Goal: Check status: Check status

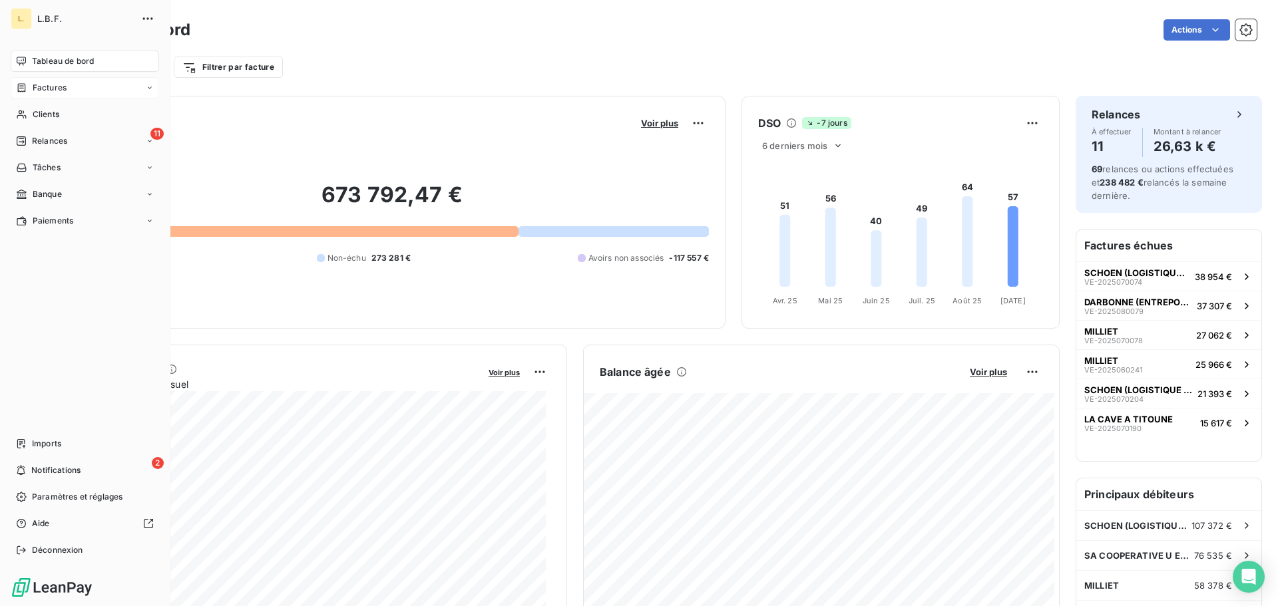
click at [55, 89] on span "Factures" at bounding box center [50, 88] width 34 height 12
click at [81, 112] on div "Factures" at bounding box center [93, 114] width 132 height 21
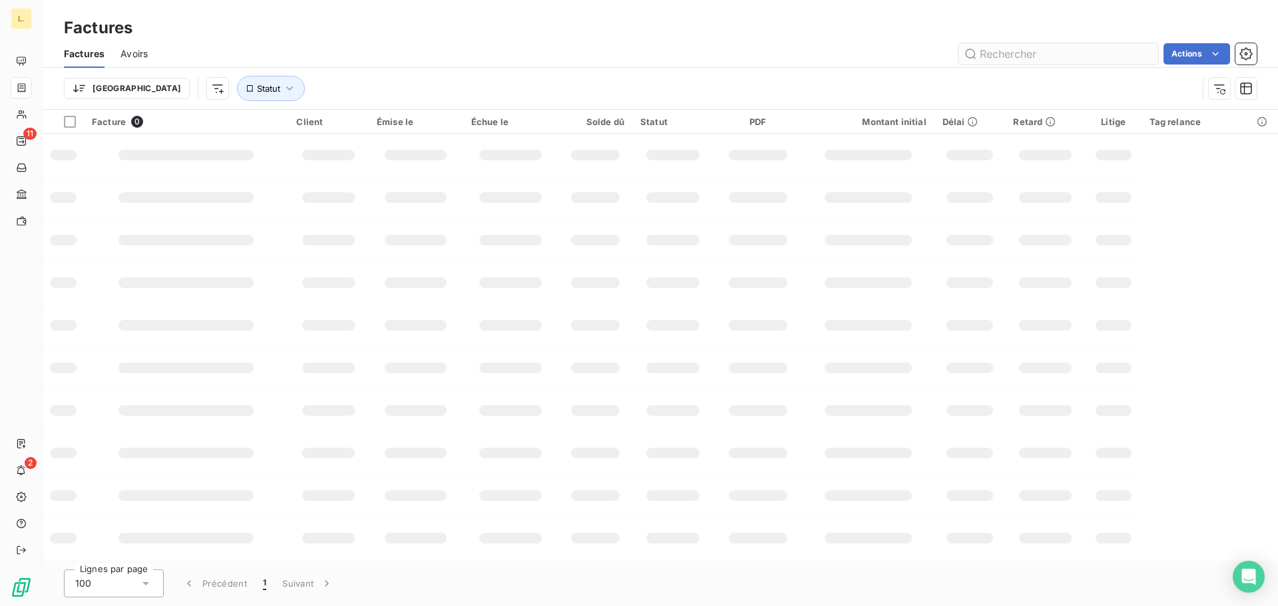
click at [1061, 57] on input "text" at bounding box center [1058, 53] width 200 height 21
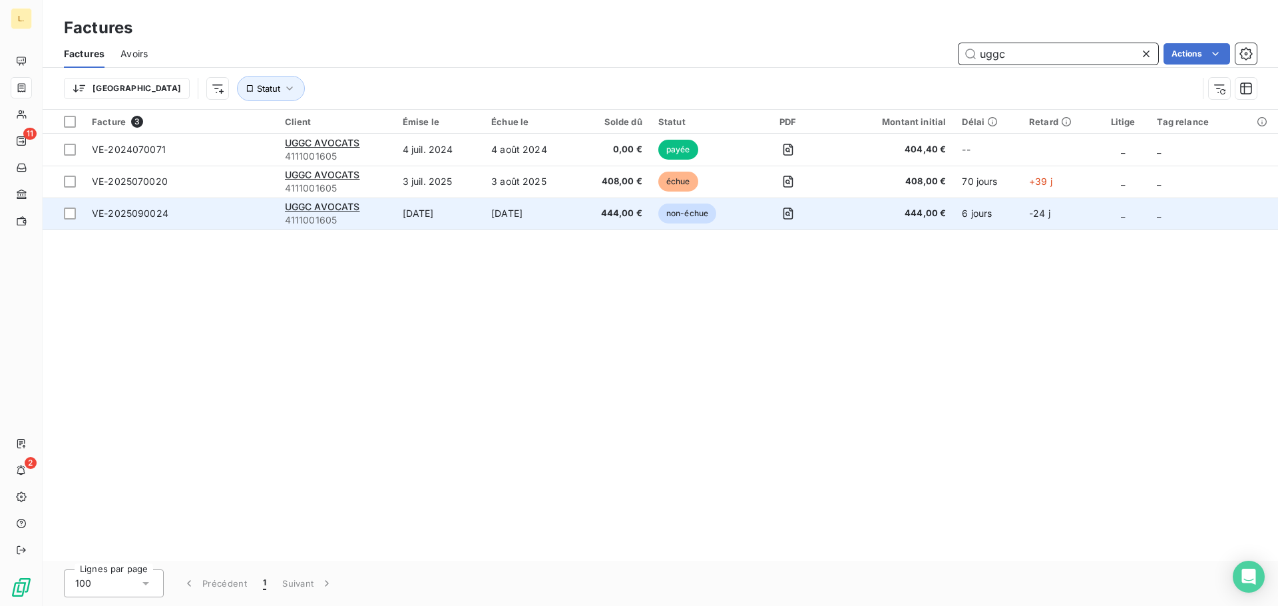
type input "uggc"
click at [414, 207] on td "[DATE]" at bounding box center [439, 214] width 89 height 32
click at [358, 210] on span "UGGC AVOCATS" at bounding box center [322, 206] width 75 height 11
click at [337, 204] on span "UGGC AVOCATS" at bounding box center [322, 206] width 75 height 11
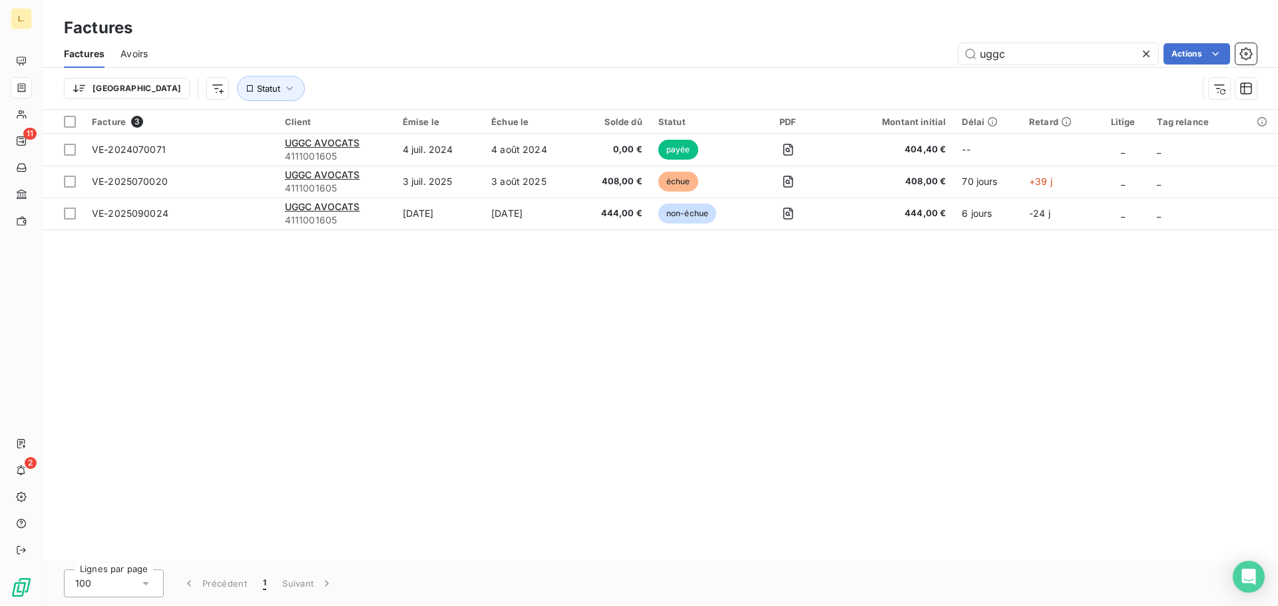
click at [355, 252] on div "Facture 3 Client Émise le Échue le Solde dû Statut PDF Montant initial Délai Re…" at bounding box center [660, 335] width 1235 height 451
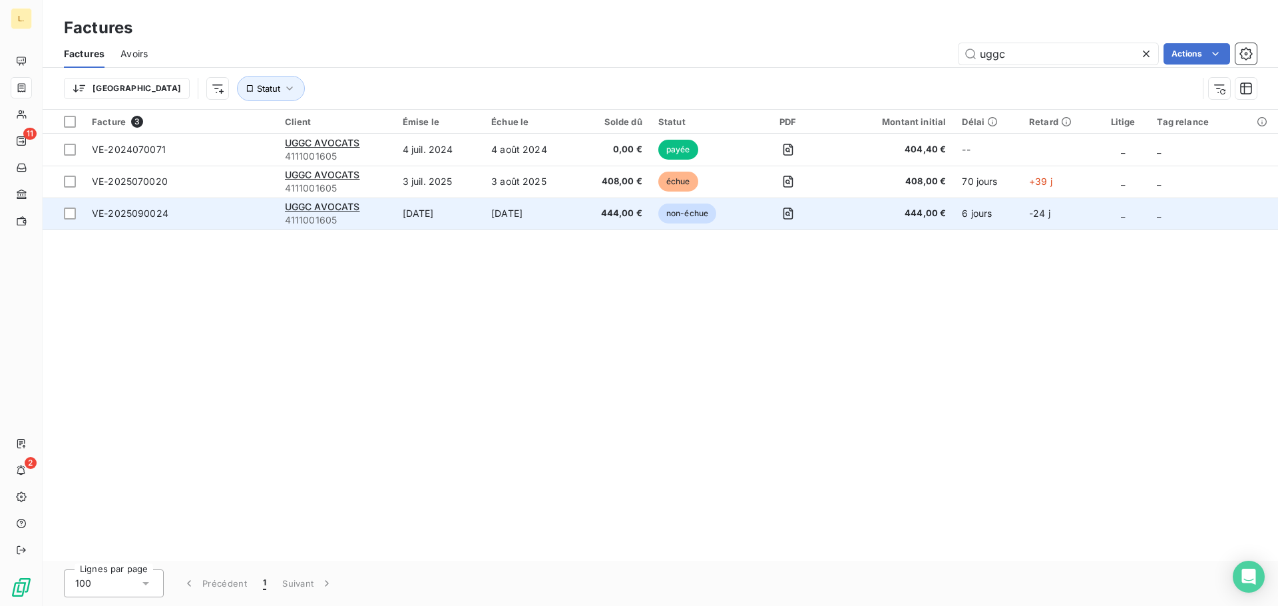
click at [209, 206] on td "VE-2025090024" at bounding box center [180, 214] width 193 height 32
